Goal: Transaction & Acquisition: Purchase product/service

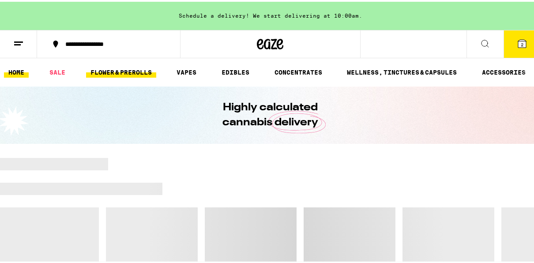
drag, startPoint x: 0, startPoint y: 0, endPoint x: 106, endPoint y: 71, distance: 127.7
click at [106, 71] on link "FLOWER & PREROLLS" at bounding box center [121, 70] width 70 height 11
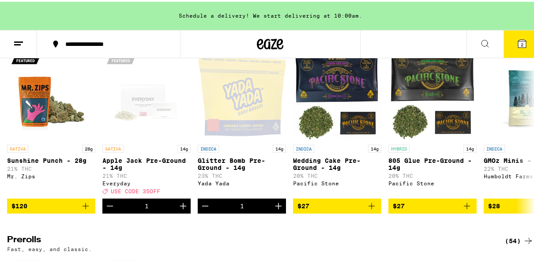
scroll to position [318, 0]
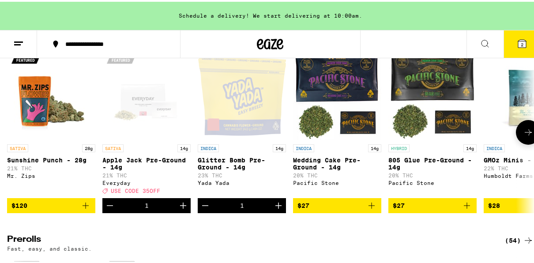
click at [209, 209] on icon "Decrement" at bounding box center [205, 204] width 11 height 11
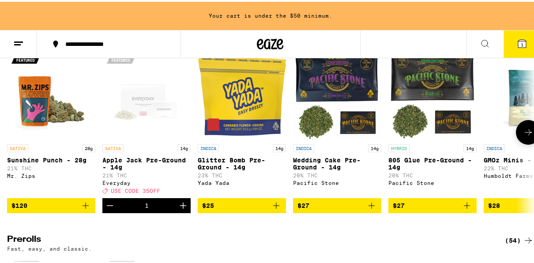
click at [523, 136] on icon at bounding box center [528, 130] width 11 height 11
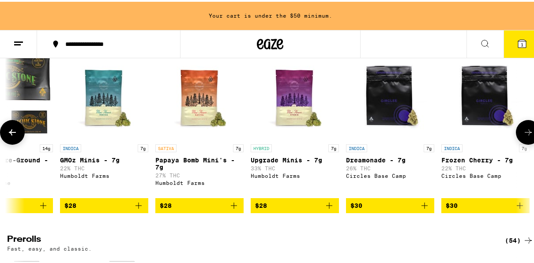
click at [523, 136] on icon at bounding box center [528, 130] width 11 height 11
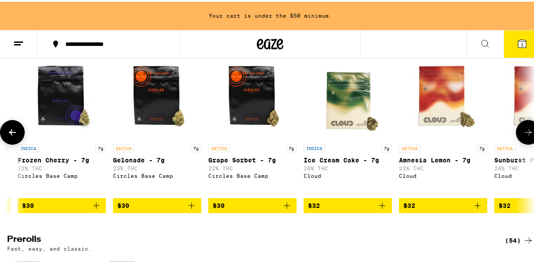
click at [523, 136] on icon at bounding box center [528, 130] width 11 height 11
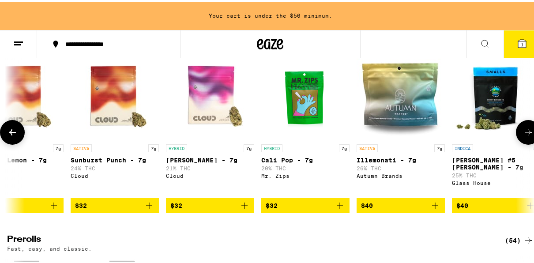
click at [523, 136] on icon at bounding box center [528, 130] width 11 height 11
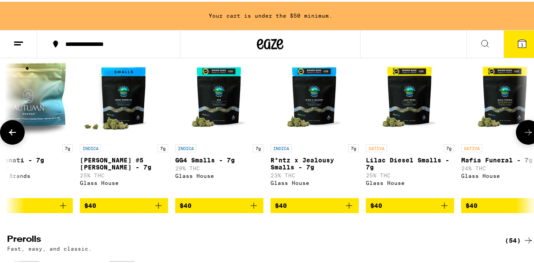
scroll to position [0, 1695]
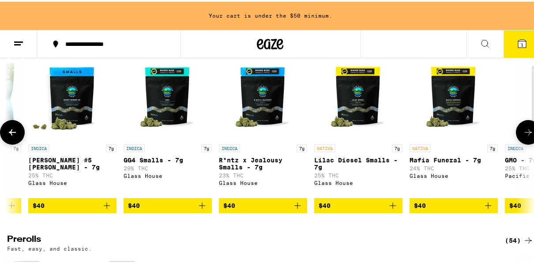
click at [523, 136] on icon at bounding box center [528, 130] width 11 height 11
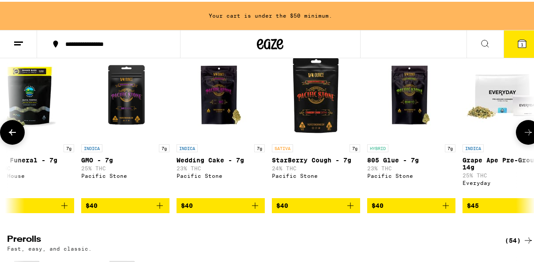
click at [523, 136] on icon at bounding box center [528, 130] width 11 height 11
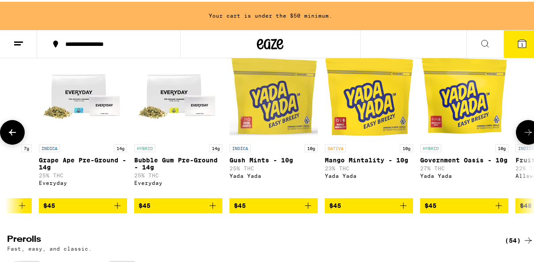
click at [523, 136] on icon at bounding box center [528, 130] width 11 height 11
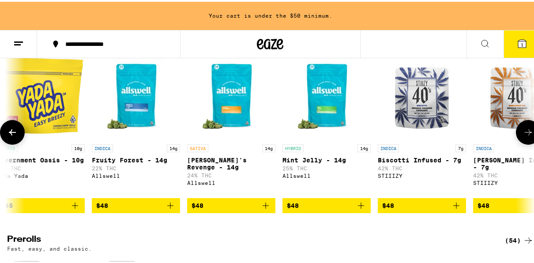
click at [523, 136] on icon at bounding box center [528, 130] width 11 height 11
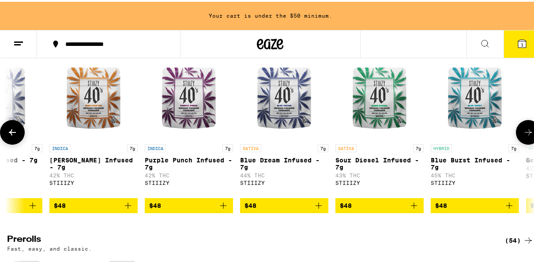
click at [523, 136] on icon at bounding box center [528, 130] width 11 height 11
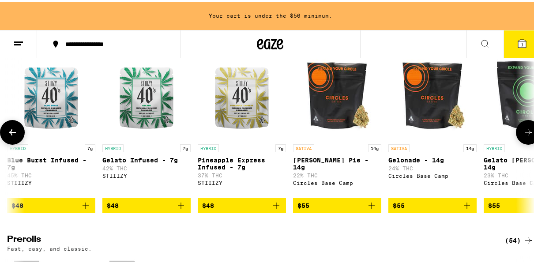
click at [523, 136] on icon at bounding box center [528, 130] width 11 height 11
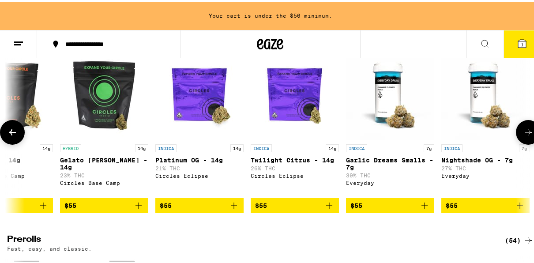
click at [523, 136] on icon at bounding box center [528, 130] width 11 height 11
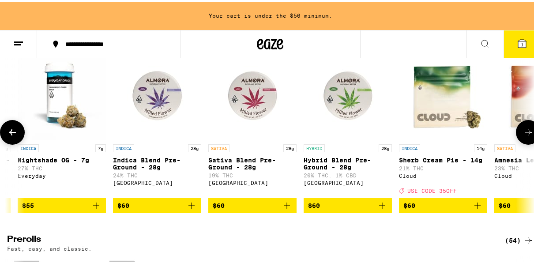
click at [523, 136] on icon at bounding box center [528, 130] width 11 height 11
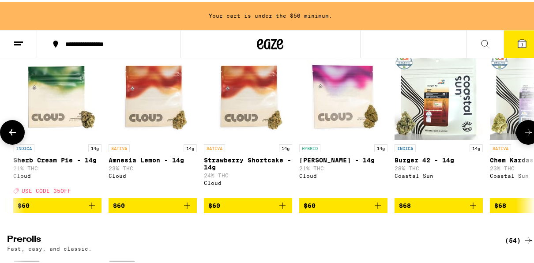
scroll to position [0, 5086]
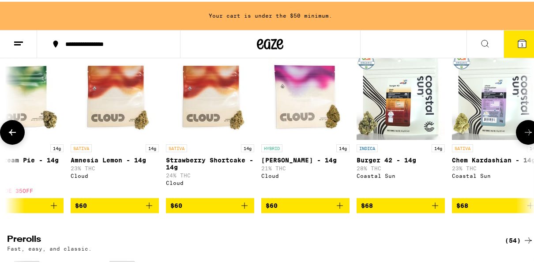
click at [523, 136] on icon at bounding box center [528, 130] width 11 height 11
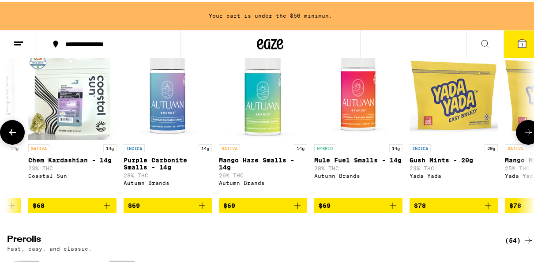
click at [523, 136] on icon at bounding box center [528, 130] width 11 height 11
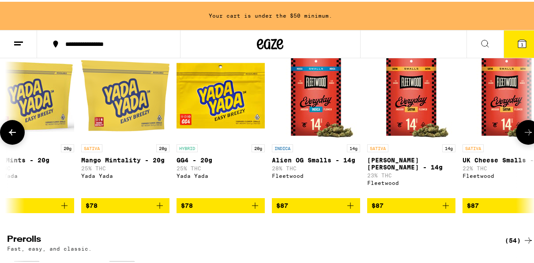
click at [523, 136] on icon at bounding box center [528, 130] width 11 height 11
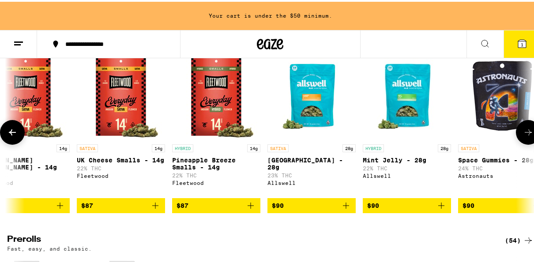
scroll to position [0, 6357]
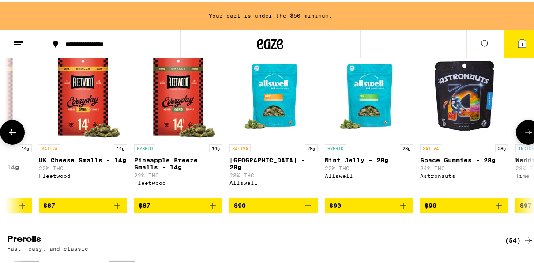
click at [523, 136] on icon at bounding box center [528, 130] width 11 height 11
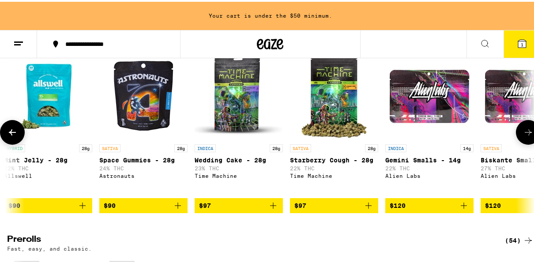
scroll to position [0, 6781]
